Goal: Obtain resource: Download file/media

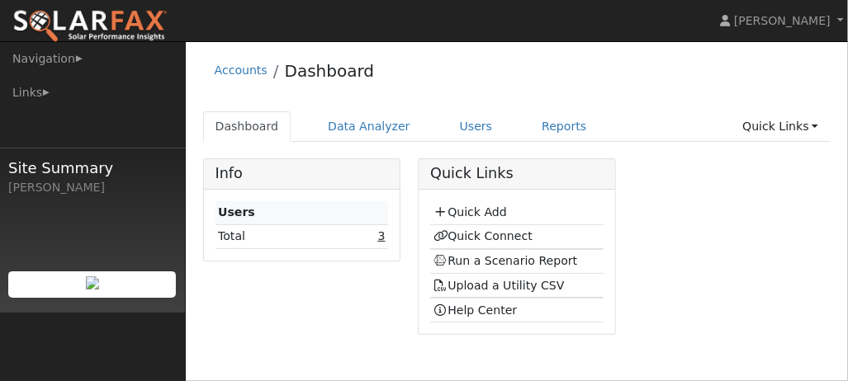
click at [381, 233] on link "3" at bounding box center [381, 235] width 7 height 13
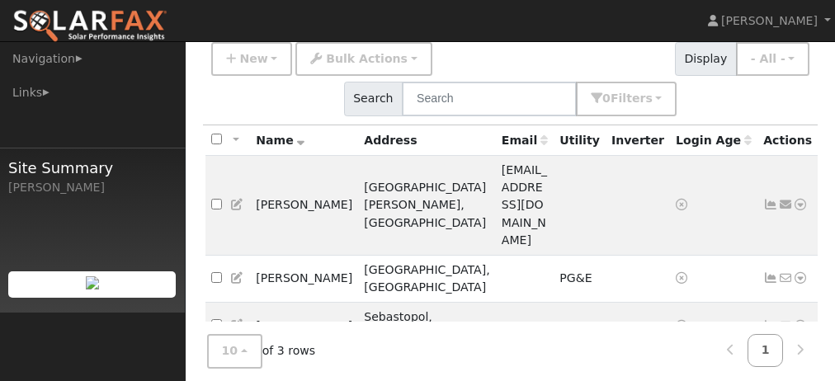
scroll to position [163, 0]
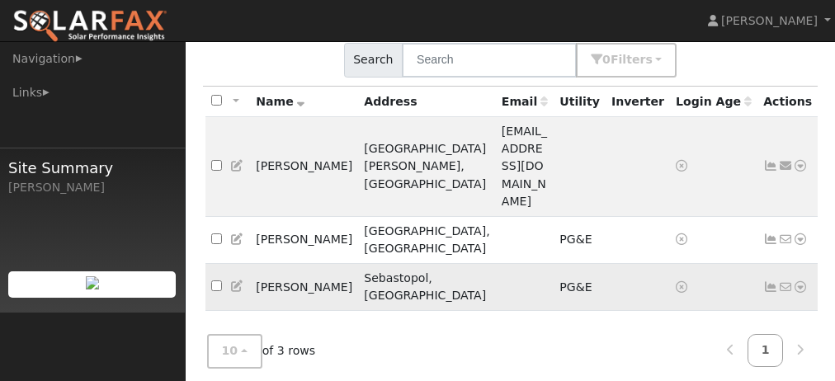
click at [793, 281] on icon at bounding box center [800, 287] width 15 height 12
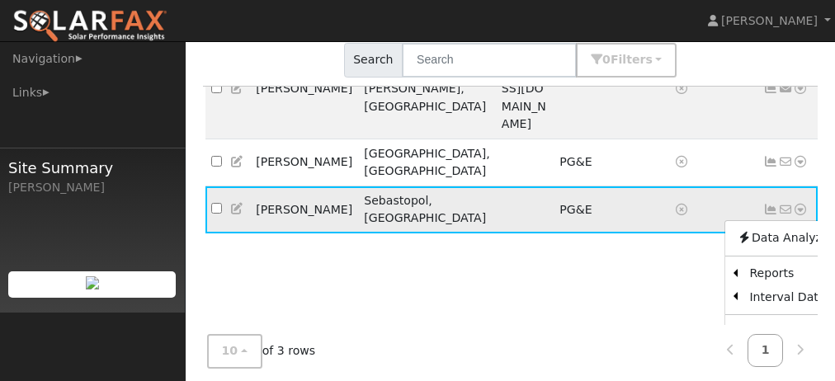
scroll to position [83, 0]
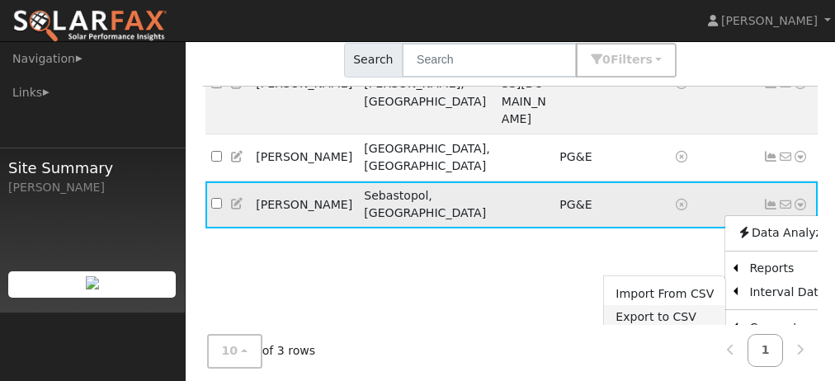
click at [626, 305] on link "Export to CSV" at bounding box center [664, 316] width 121 height 23
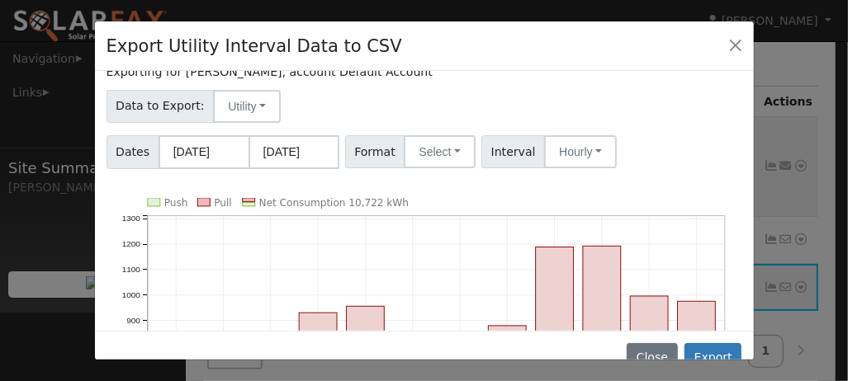
scroll to position [0, 0]
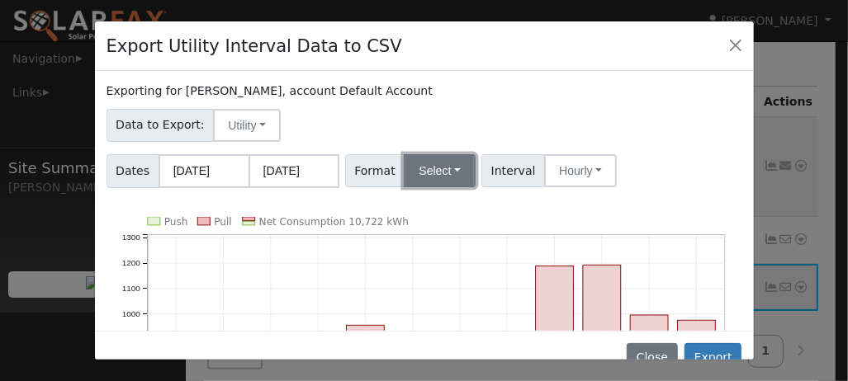
click at [453, 173] on button "Select" at bounding box center [440, 170] width 72 height 33
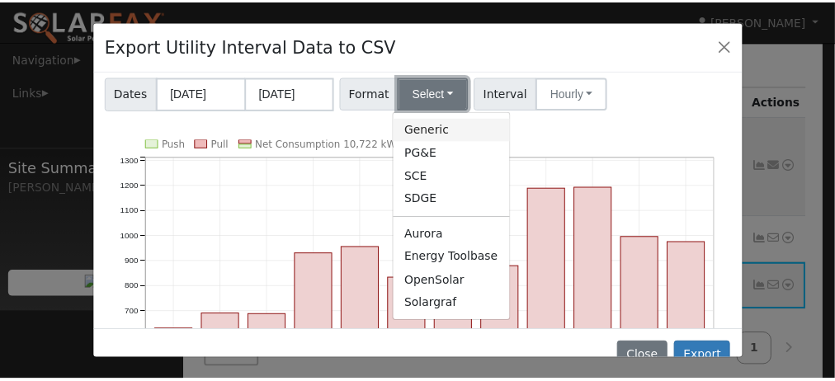
scroll to position [83, 0]
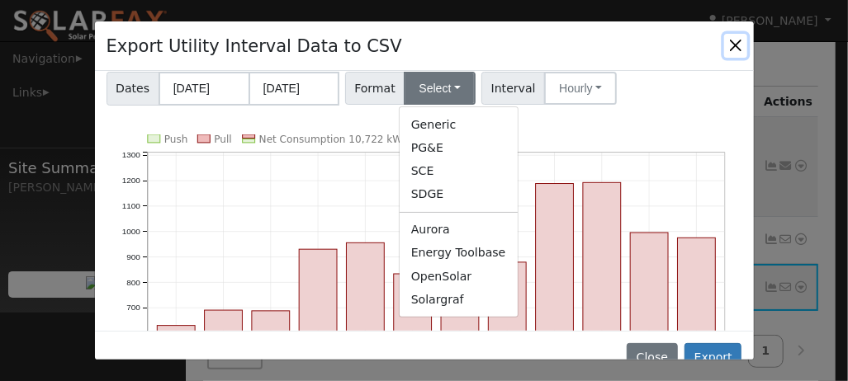
click at [731, 49] on button "Close" at bounding box center [735, 45] width 23 height 23
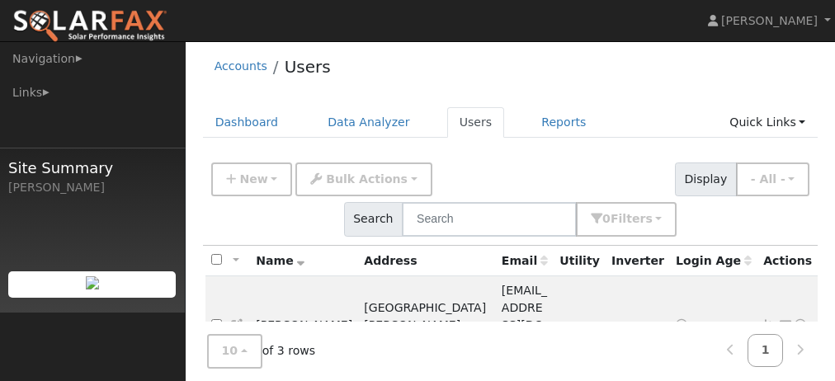
scroll to position [0, 0]
